Goal: Transaction & Acquisition: Purchase product/service

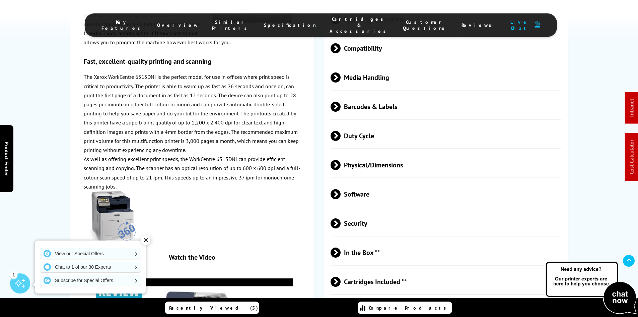
drag, startPoint x: 257, startPoint y: 80, endPoint x: 260, endPoint y: 54, distance: 26.3
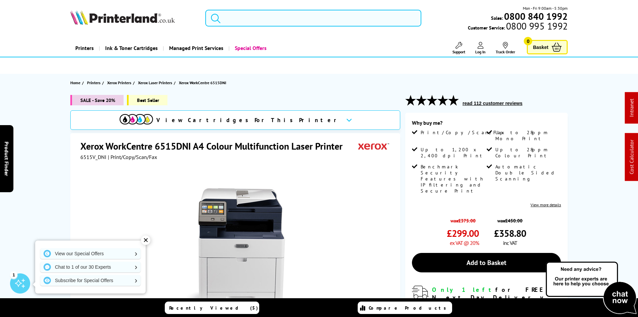
click at [257, 16] on input "search" at bounding box center [313, 18] width 216 height 17
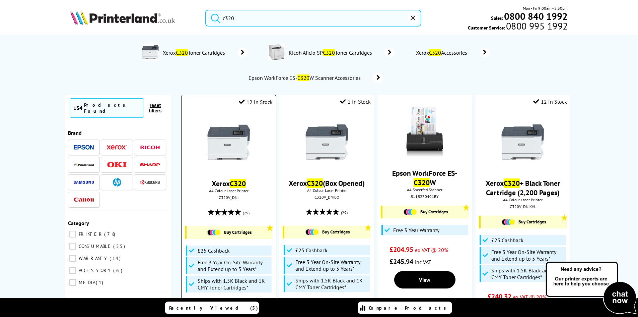
type input "c320"
click at [244, 154] on img at bounding box center [229, 142] width 50 height 50
